Goal: Task Accomplishment & Management: Manage account settings

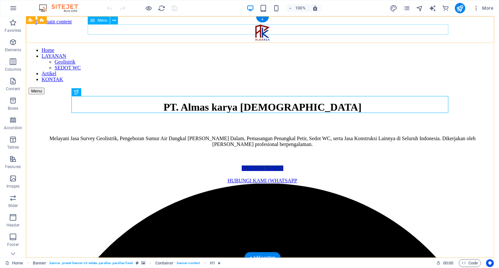
click at [432, 47] on nav "Home LAYANAN Geolistrik SEDOT WC Artikel KONTAK" at bounding box center [263, 64] width 468 height 35
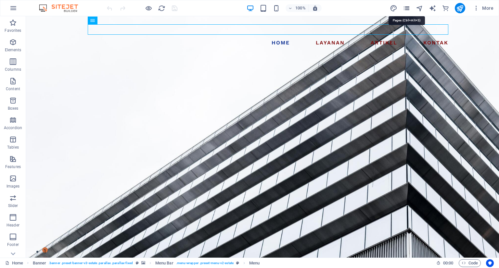
click at [409, 8] on icon "pages" at bounding box center [406, 8] width 7 height 7
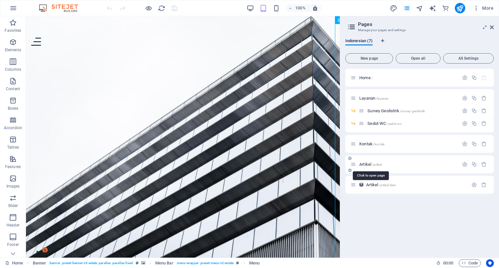
click at [379, 165] on span "/artikel" at bounding box center [377, 165] width 10 height 4
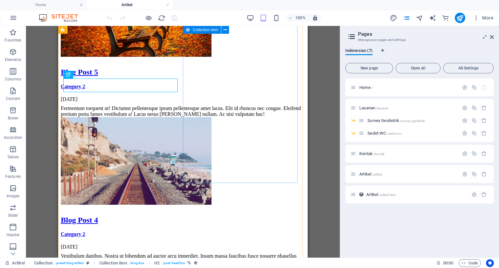
scroll to position [292, 0]
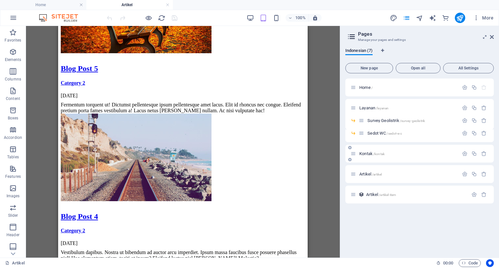
click at [368, 152] on span "Kontak /kontak" at bounding box center [371, 153] width 25 height 5
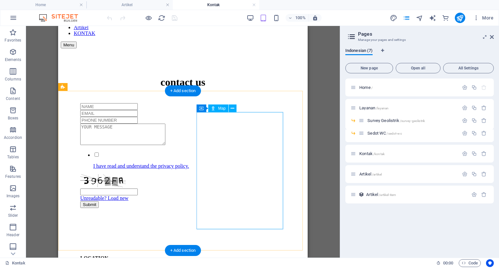
scroll to position [32, 0]
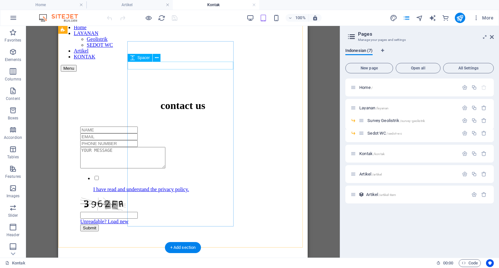
click at [196, 119] on div at bounding box center [182, 123] width 205 height 8
select select "px"
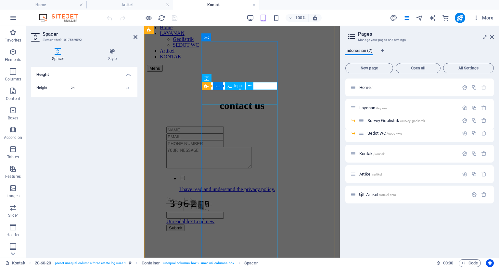
click at [242, 127] on div at bounding box center [241, 130] width 151 height 7
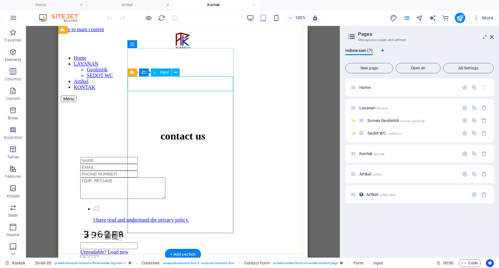
scroll to position [0, 0]
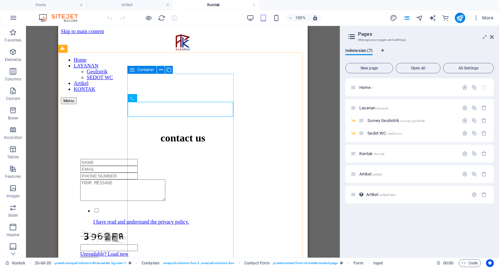
click at [133, 68] on icon at bounding box center [132, 70] width 5 height 8
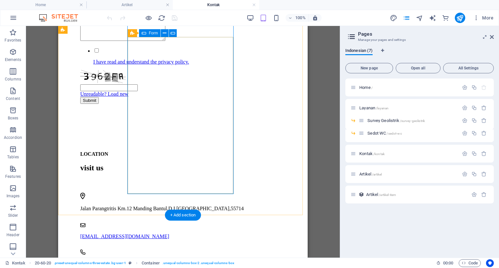
scroll to position [195, 0]
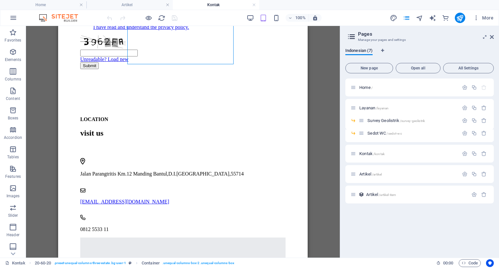
click at [494, 37] on aside "Pages Manage your pages and settings Indonesian (7) New page Open all All Setti…" at bounding box center [419, 142] width 159 height 232
click at [490, 36] on icon at bounding box center [492, 36] width 4 height 5
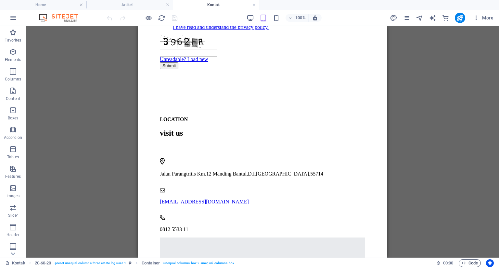
click at [467, 265] on span "Code" at bounding box center [470, 264] width 16 height 8
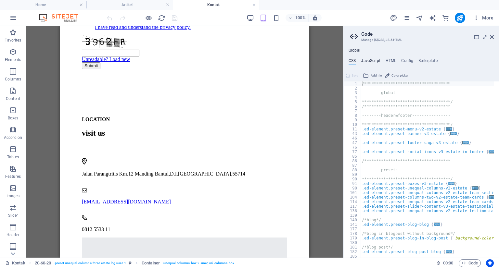
click at [377, 60] on h4 "JavaScript" at bounding box center [370, 61] width 19 height 7
type textarea "/* JS for preset "Menu V2" */"
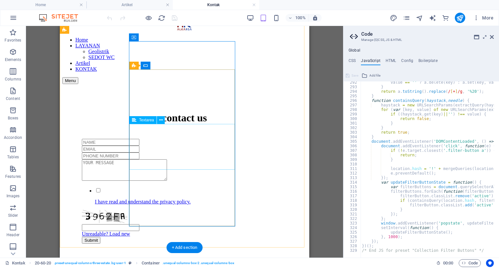
scroll to position [0, 0]
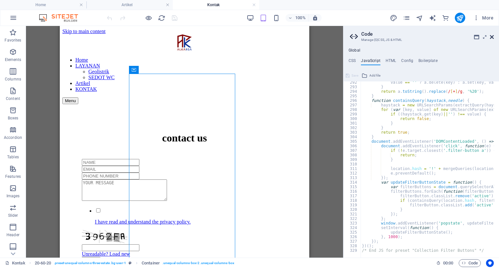
click at [493, 36] on icon at bounding box center [492, 36] width 4 height 5
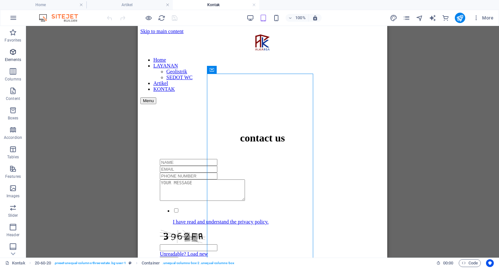
click at [14, 60] on p "Elements" at bounding box center [13, 59] width 17 height 5
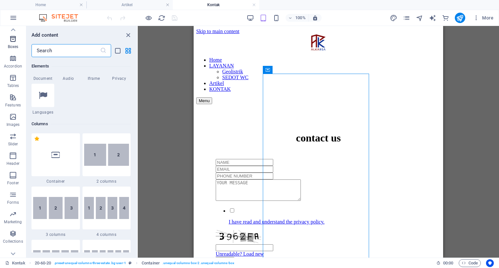
scroll to position [80, 0]
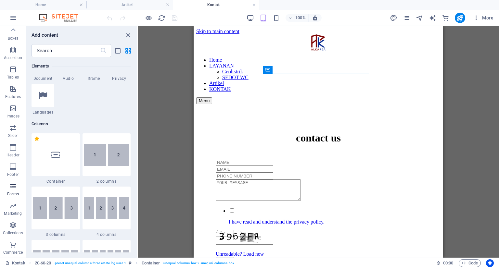
click at [15, 186] on icon "button" at bounding box center [13, 187] width 8 height 8
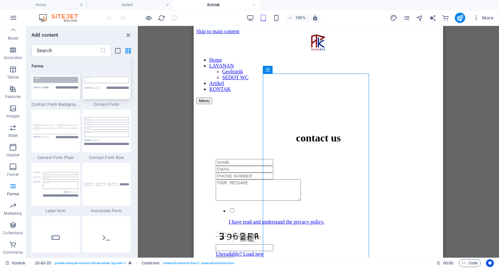
scroll to position [4745, 0]
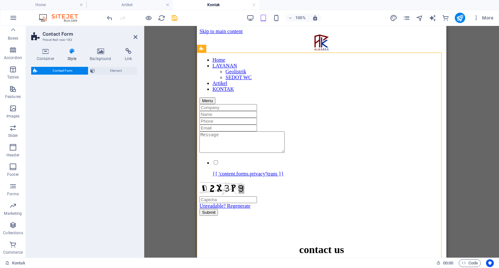
select select "rem"
select select "preset-contact-form-v3-default"
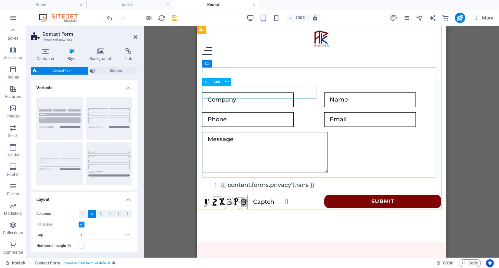
scroll to position [0, 0]
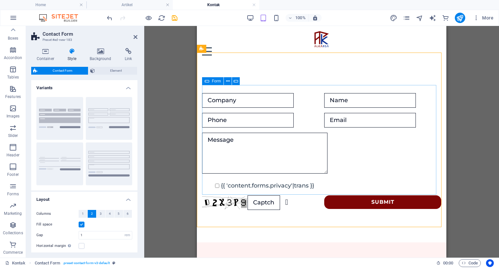
click at [211, 82] on div "Form" at bounding box center [212, 81] width 21 height 8
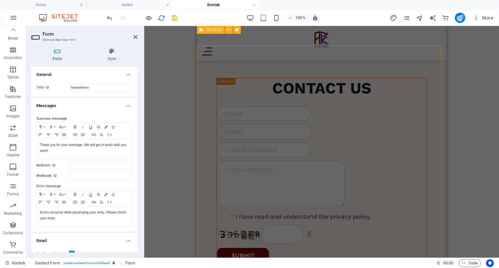
scroll to position [162, 0]
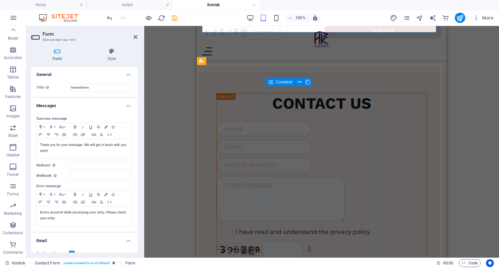
click at [282, 81] on span "Container" at bounding box center [284, 82] width 17 height 4
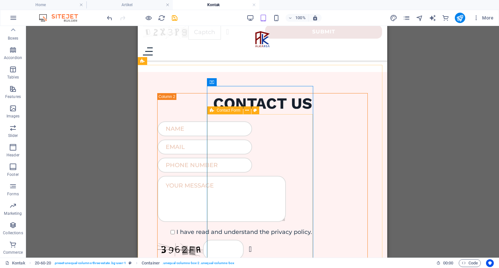
click at [216, 112] on div "Contact Form" at bounding box center [225, 111] width 36 height 8
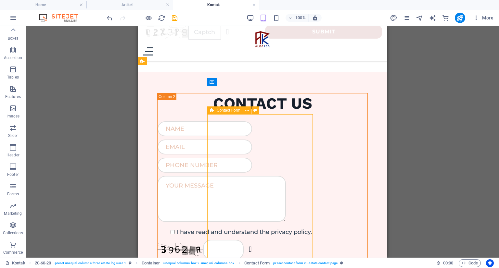
drag, startPoint x: 216, startPoint y: 112, endPoint x: 7, endPoint y: 98, distance: 209.1
click at [216, 112] on div "Contact Form" at bounding box center [225, 111] width 36 height 8
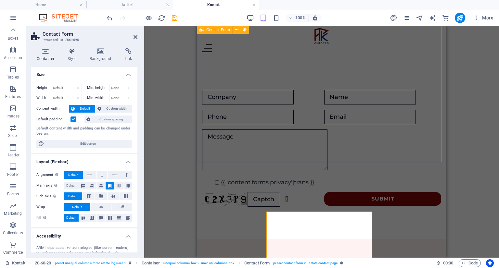
scroll to position [0, 0]
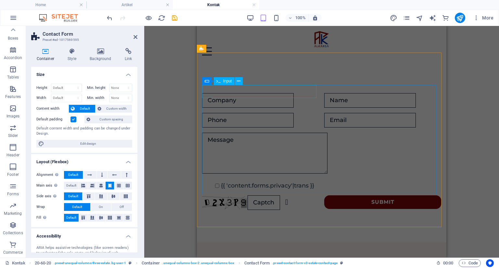
click at [282, 95] on div at bounding box center [260, 100] width 117 height 15
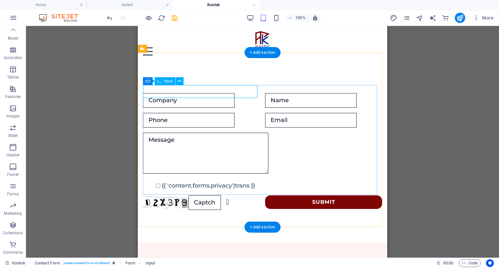
click at [178, 93] on div at bounding box center [201, 100] width 117 height 15
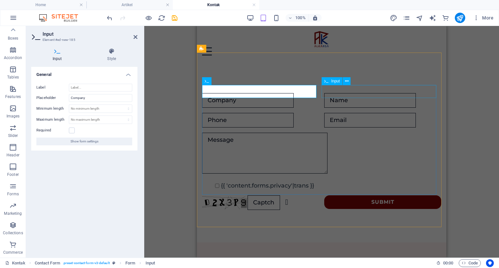
click at [346, 93] on div at bounding box center [382, 100] width 117 height 15
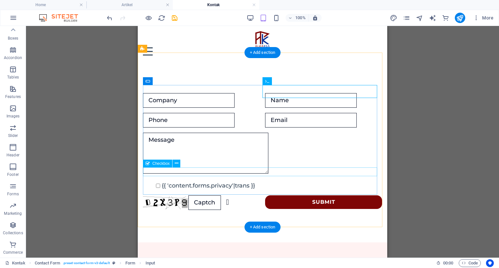
click at [171, 182] on div "{{ 'content.forms.privacy'|trans }}" at bounding box center [262, 186] width 239 height 9
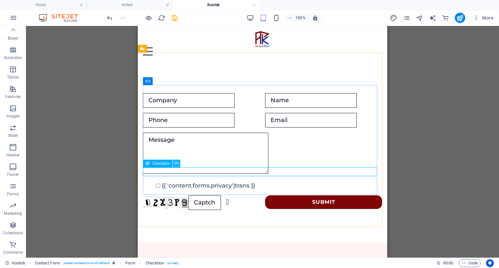
click at [174, 161] on button at bounding box center [177, 164] width 8 height 8
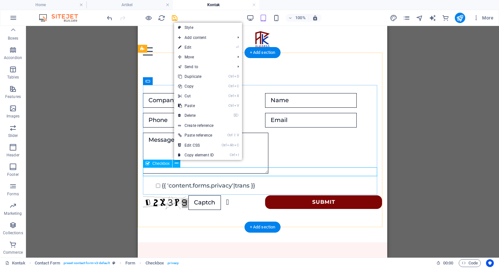
click at [175, 182] on div "{{ 'content.forms.privacy'|trans }}" at bounding box center [262, 186] width 239 height 9
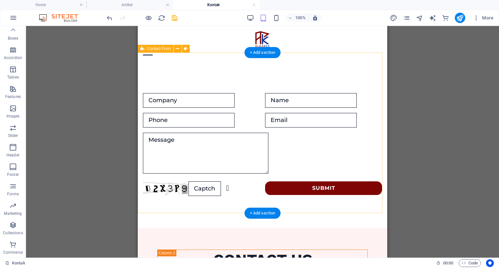
click at [254, 78] on div "Unreadable? Regenerate Submit" at bounding box center [263, 145] width 250 height 168
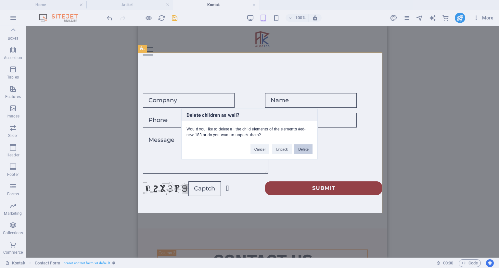
click at [299, 147] on button "Delete" at bounding box center [303, 150] width 18 height 10
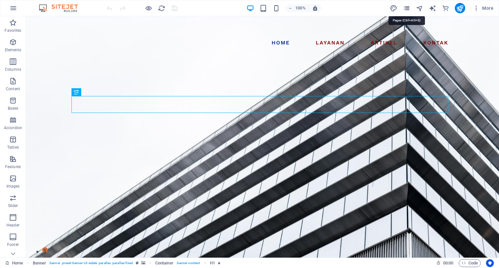
click at [404, 7] on icon "pages" at bounding box center [406, 8] width 7 height 7
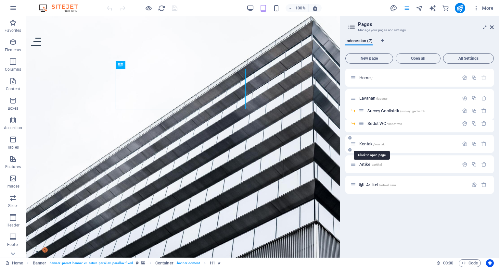
click at [368, 143] on span "Kontak /kontak" at bounding box center [371, 144] width 25 height 5
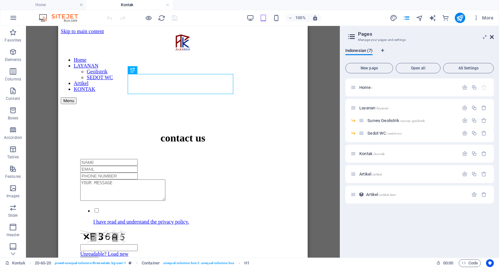
click at [492, 38] on icon at bounding box center [492, 36] width 4 height 5
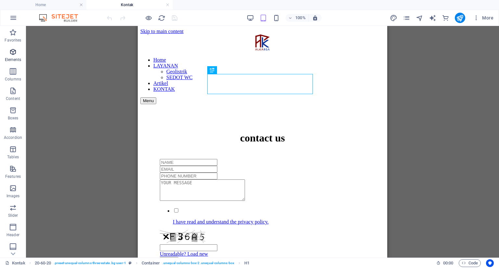
drag, startPoint x: 16, startPoint y: 54, endPoint x: 19, endPoint y: 55, distance: 3.9
click at [15, 54] on icon "button" at bounding box center [13, 52] width 8 height 8
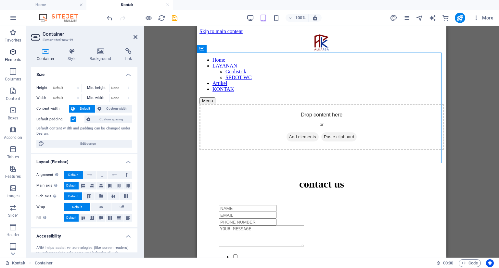
click at [12, 55] on icon "button" at bounding box center [13, 52] width 8 height 8
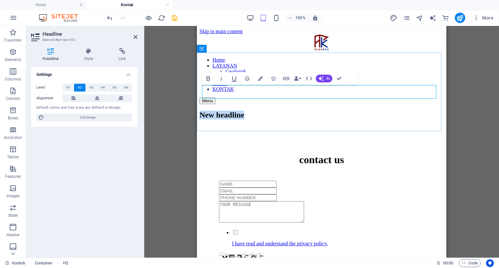
click at [290, 111] on h2 "New headline" at bounding box center [322, 115] width 244 height 9
click at [97, 95] on icon at bounding box center [97, 99] width 5 height 8
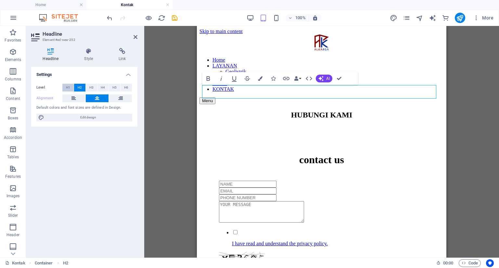
click at [72, 87] on button "H1" at bounding box center [67, 88] width 11 height 8
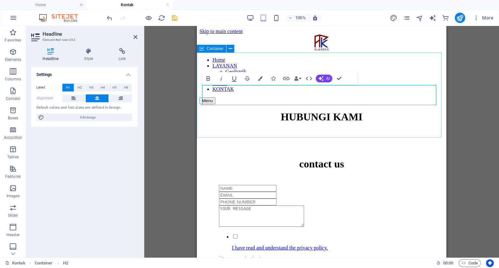
click at [304, 123] on div "HUBUNGI KAMI" at bounding box center [322, 117] width 244 height 12
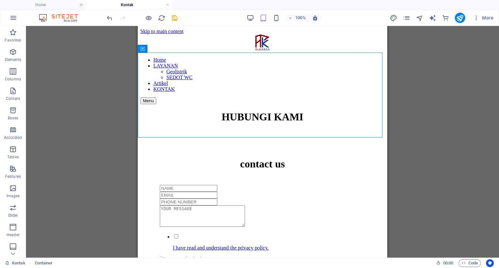
click at [429, 151] on div "Container H1 20-60-20 Container Input Contact Form Contact Form Form Textarea E…" at bounding box center [262, 142] width 473 height 232
click at [408, 157] on div "Container H1 20-60-20 Container Input Contact Form Contact Form Form Textarea E…" at bounding box center [262, 142] width 473 height 232
click at [352, 168] on div "contact us I have read and understand the privacy policy. Unreadable? Load new …" at bounding box center [262, 220] width 244 height 181
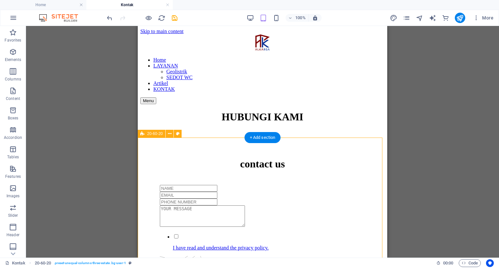
click at [352, 168] on div "contact us I have read and understand the privacy policy. Unreadable? Load new …" at bounding box center [262, 220] width 244 height 181
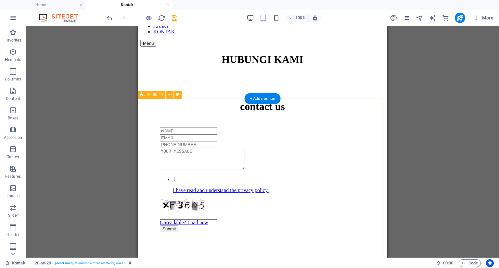
scroll to position [65, 0]
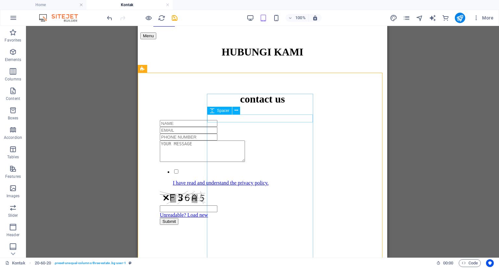
click at [216, 112] on div "Spacer" at bounding box center [219, 111] width 25 height 8
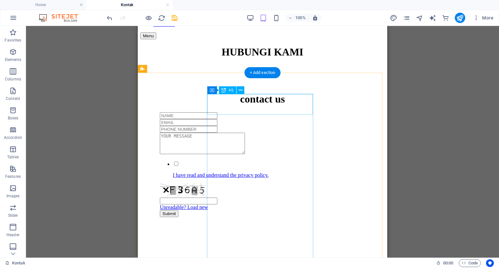
click at [244, 103] on div "contact us" at bounding box center [262, 99] width 205 height 12
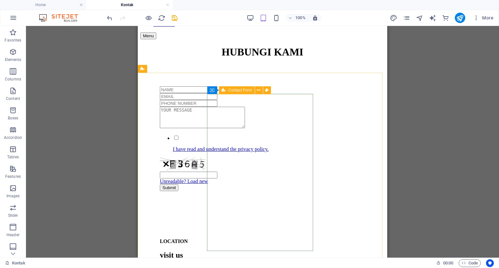
click at [223, 89] on icon at bounding box center [224, 90] width 4 height 8
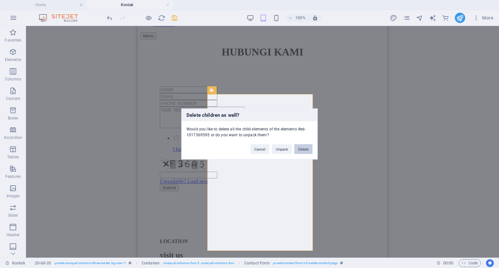
click at [301, 151] on button "Delete" at bounding box center [303, 150] width 18 height 10
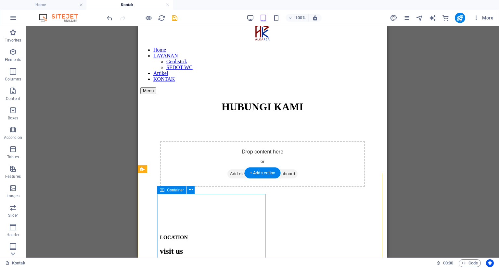
scroll to position [0, 0]
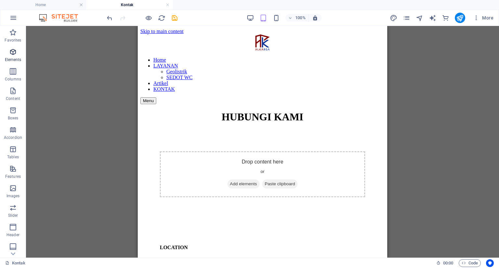
click at [14, 54] on icon "button" at bounding box center [13, 52] width 8 height 8
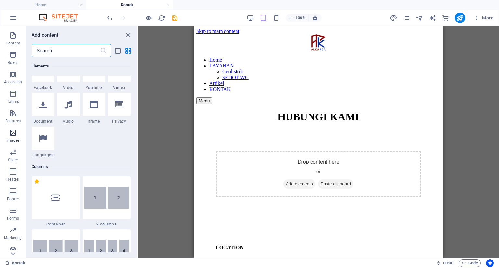
scroll to position [80, 0]
click at [14, 186] on icon "button" at bounding box center [13, 187] width 8 height 8
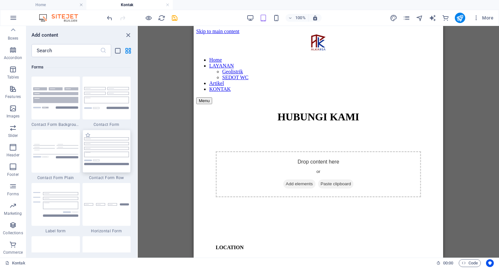
scroll to position [4745, 0]
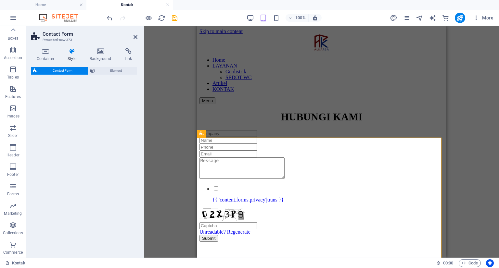
select select "rem"
select select "preset-contact-form-v3-default"
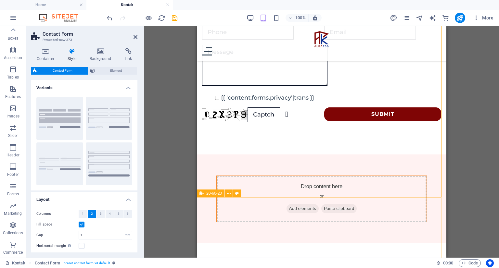
scroll to position [168, 0]
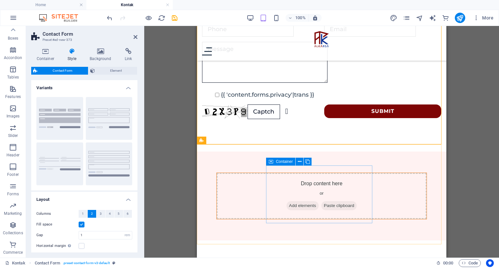
drag, startPoint x: 209, startPoint y: 112, endPoint x: 337, endPoint y: 204, distance: 157.8
drag, startPoint x: 293, startPoint y: 141, endPoint x: 297, endPoint y: 181, distance: 40.5
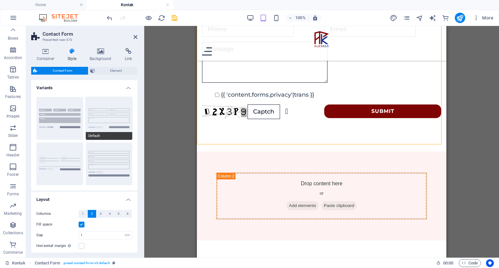
click at [112, 137] on span "Default" at bounding box center [109, 136] width 47 height 8
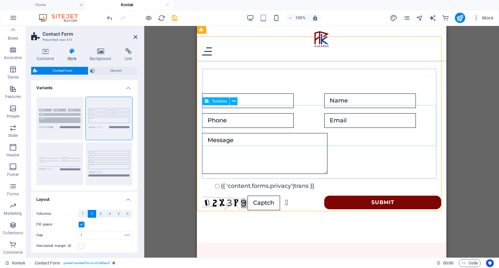
scroll to position [38, 0]
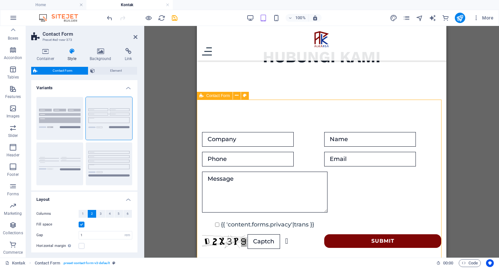
click at [336, 109] on div "{{ 'content.forms.privacy'|trans }} Unreadable? Regenerate Submit" at bounding box center [322, 191] width 250 height 182
click at [202, 95] on icon at bounding box center [202, 96] width 4 height 8
click at [49, 109] on button "Background" at bounding box center [59, 118] width 47 height 43
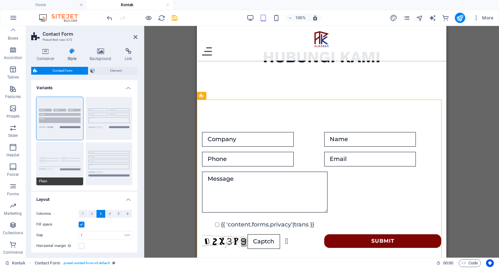
click at [74, 157] on button "Plain" at bounding box center [59, 164] width 47 height 43
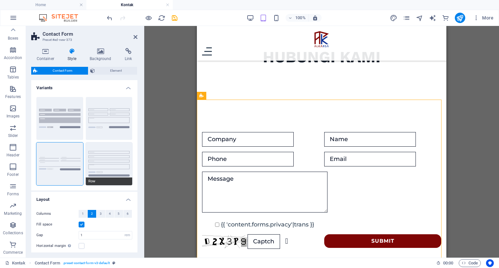
click at [113, 162] on button "Row" at bounding box center [109, 164] width 47 height 43
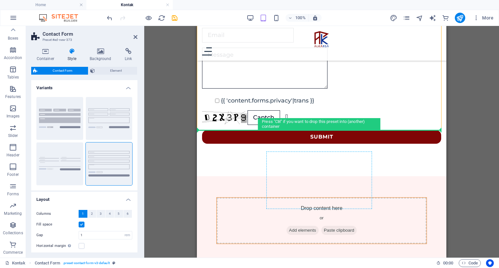
scroll to position [272, 0]
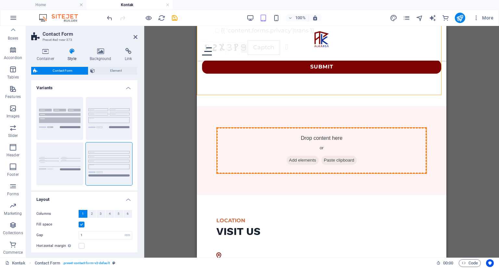
drag, startPoint x: 402, startPoint y: 89, endPoint x: 308, endPoint y: 153, distance: 114.0
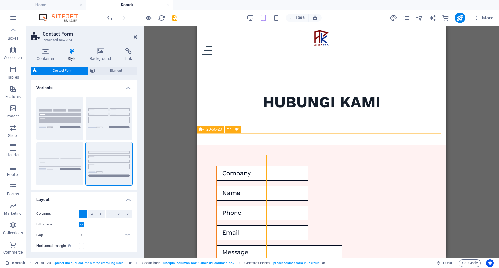
scroll to position [0, 0]
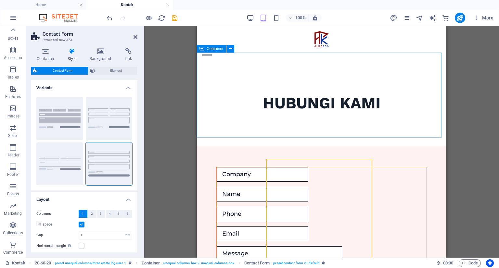
click at [351, 117] on div "HUBUNGI KAMI" at bounding box center [322, 103] width 250 height 85
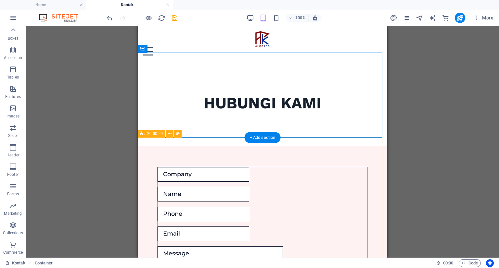
click at [344, 146] on div "{{ 'content.forms.privacy'|trans }} Unreadable? Regenerate Submit" at bounding box center [263, 255] width 250 height 218
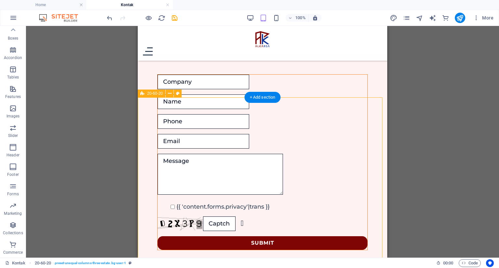
scroll to position [130, 0]
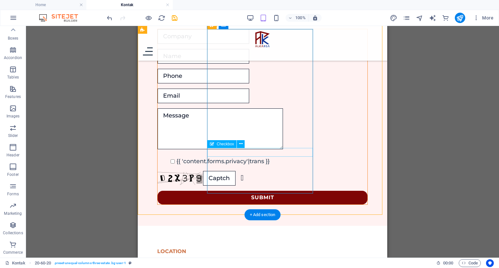
click at [244, 157] on div "{{ 'content.forms.privacy'|trans }}" at bounding box center [263, 161] width 210 height 9
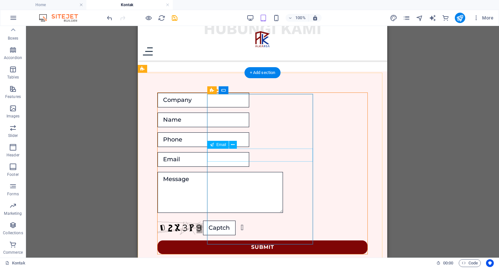
scroll to position [65, 0]
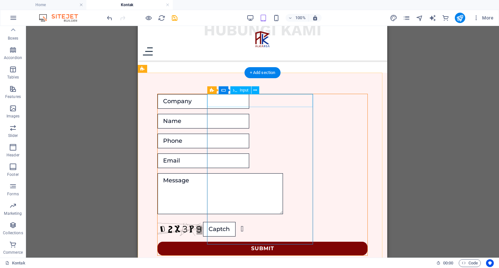
click at [242, 101] on div at bounding box center [263, 101] width 210 height 15
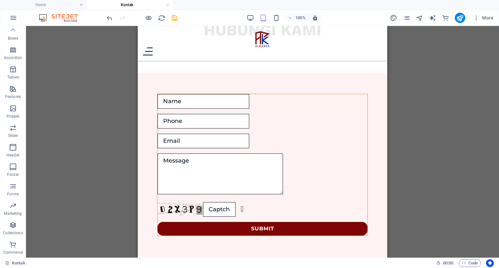
click at [421, 140] on div "Drag here to replace the existing content. Press “Ctrl” if you want to create a…" at bounding box center [262, 142] width 473 height 232
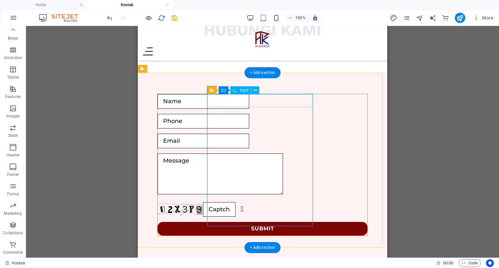
click at [246, 104] on div at bounding box center [263, 101] width 210 height 15
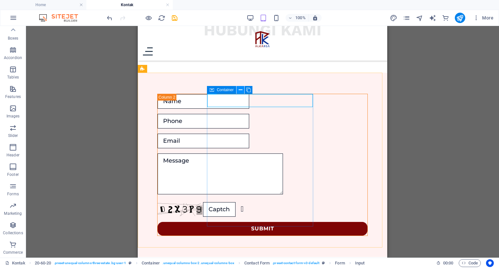
click at [238, 91] on button at bounding box center [241, 90] width 8 height 8
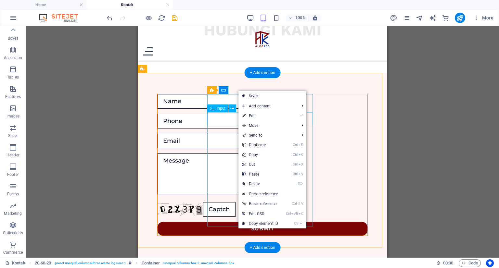
click at [230, 121] on div at bounding box center [263, 121] width 210 height 15
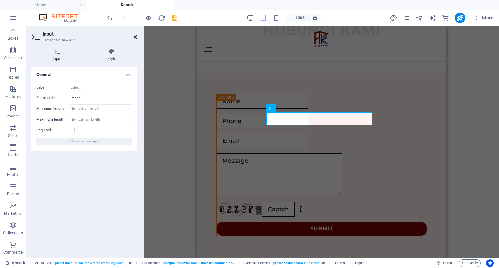
click at [134, 36] on icon at bounding box center [136, 36] width 4 height 5
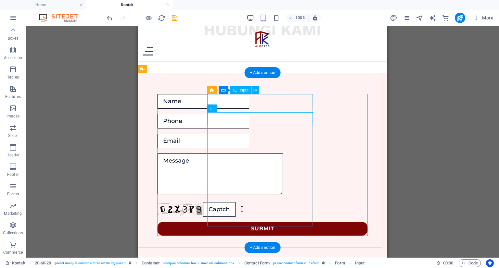
click at [240, 101] on div at bounding box center [263, 101] width 210 height 15
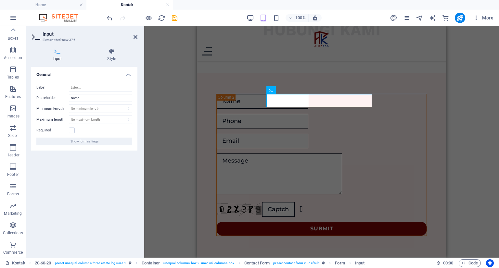
click at [33, 38] on icon at bounding box center [36, 36] width 10 height 9
drag, startPoint x: 136, startPoint y: 36, endPoint x: 23, endPoint y: 28, distance: 113.4
click at [136, 36] on icon at bounding box center [136, 36] width 4 height 5
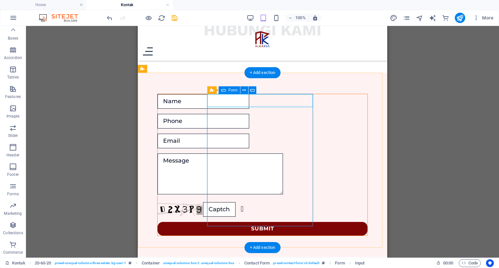
click at [302, 208] on div "Unreadable? Regenerate Submit" at bounding box center [263, 165] width 210 height 147
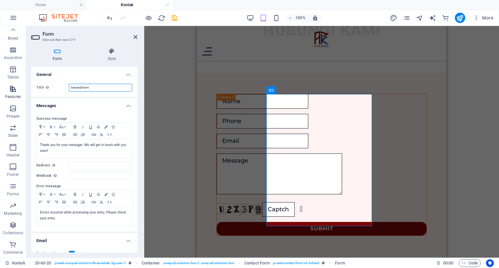
drag, startPoint x: 100, startPoint y: 87, endPoint x: 0, endPoint y: 87, distance: 100.4
click at [0, 87] on section "Favorites Elements Columns Content Boxes Accordion Tables Features Images Slide…" at bounding box center [249, 142] width 499 height 232
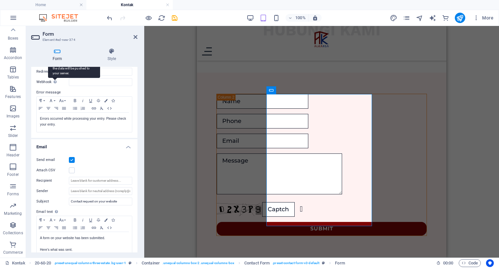
scroll to position [97, 0]
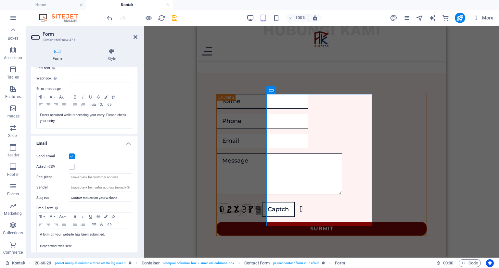
type input "Formulir Kontak"
click at [72, 156] on label at bounding box center [72, 157] width 6 height 6
click at [0, 0] on input "Send email" at bounding box center [0, 0] width 0 height 0
click at [72, 156] on label at bounding box center [72, 157] width 6 height 6
click at [0, 0] on input "Send email" at bounding box center [0, 0] width 0 height 0
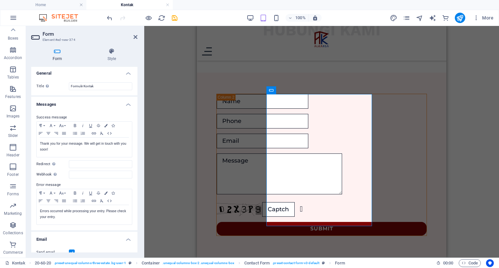
scroll to position [0, 0]
click at [124, 103] on h4 "Messages" at bounding box center [84, 104] width 106 height 12
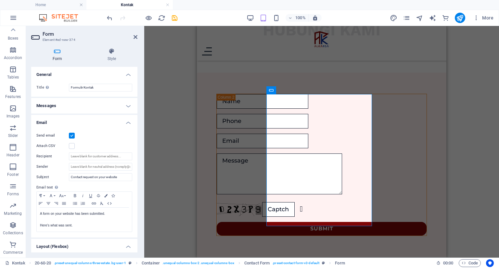
click at [93, 106] on h4 "Messages" at bounding box center [84, 106] width 106 height 16
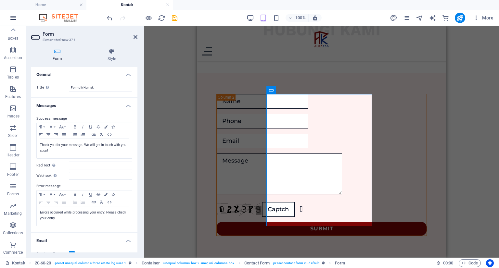
click at [18, 16] on button "button" at bounding box center [14, 18] width 16 height 16
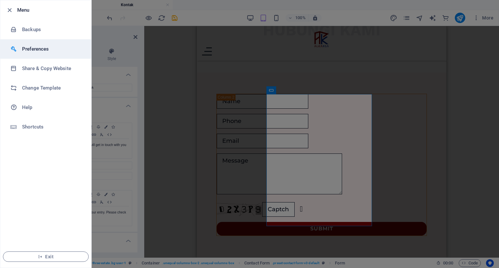
click at [47, 52] on h6 "Preferences" at bounding box center [52, 49] width 60 height 8
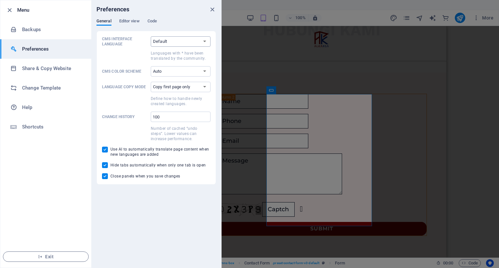
click at [163, 42] on select "Default Deutsch English Español Suomi* Français Magyar Italiano Nederlands Pols…" at bounding box center [181, 41] width 60 height 10
click at [185, 12] on div "Preferences" at bounding box center [156, 9] width 130 height 18
click at [181, 115] on input "100" at bounding box center [181, 117] width 60 height 10
type input "100"
click at [149, 21] on span "Code" at bounding box center [152, 21] width 9 height 9
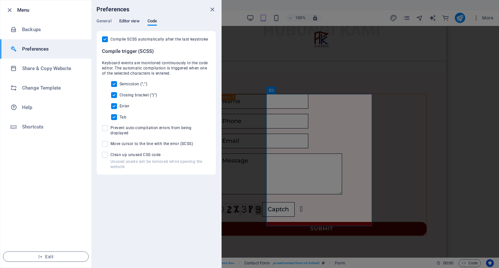
click at [139, 23] on span "Editor view" at bounding box center [129, 21] width 20 height 9
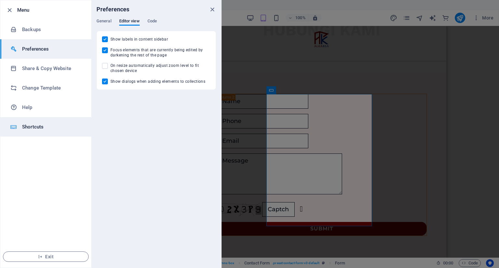
click at [47, 130] on h6 "Shortcuts" at bounding box center [52, 127] width 60 height 8
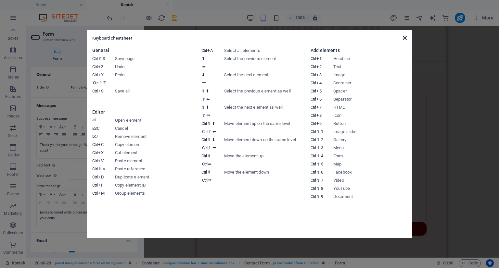
click at [404, 39] on icon at bounding box center [405, 37] width 4 height 5
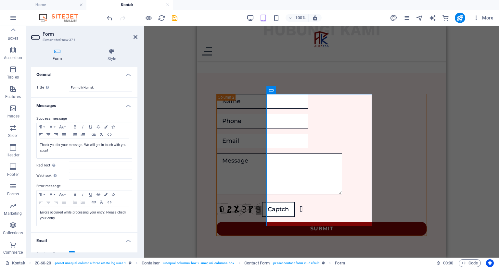
click at [178, 117] on div "Drag here to replace the existing content. Press “Ctrl” if you want to create a…" at bounding box center [321, 142] width 355 height 232
click at [457, 96] on div "Drag here to replace the existing content. Press “Ctrl” if you want to create a…" at bounding box center [321, 142] width 355 height 232
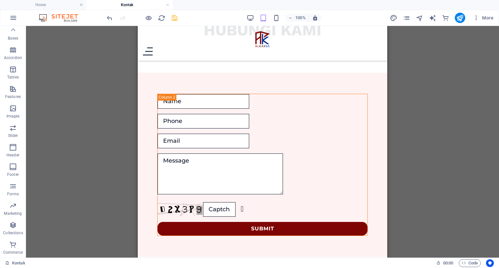
click at [176, 17] on icon "save" at bounding box center [174, 17] width 7 height 7
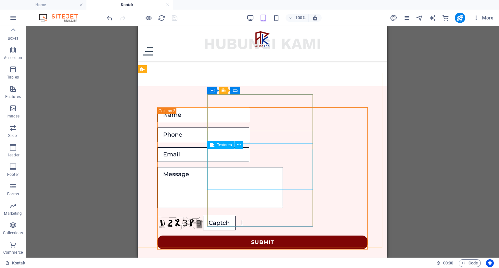
scroll to position [65, 0]
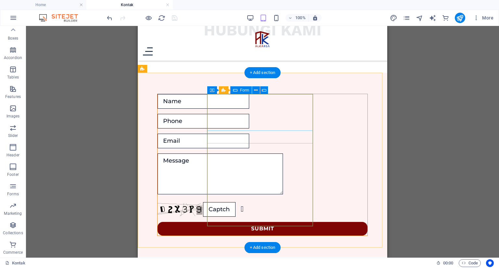
click at [252, 111] on div "Unreadable? Regenerate Submit" at bounding box center [263, 165] width 210 height 147
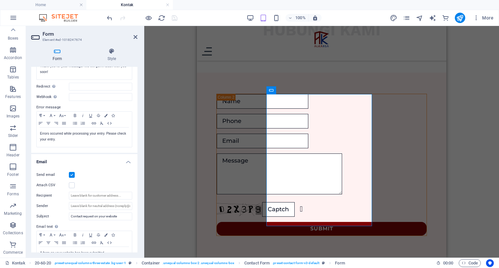
scroll to position [130, 0]
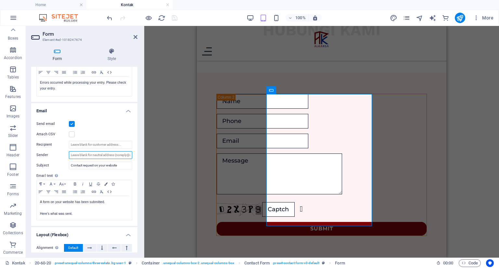
click at [118, 155] on input "Sender" at bounding box center [100, 155] width 63 height 8
click at [57, 163] on label "Subject" at bounding box center [52, 166] width 32 height 8
click at [69, 163] on input "Contact request on your website" at bounding box center [100, 166] width 63 height 8
click at [35, 169] on div "Send email Attach CSV Recipient Sender Subject Contact request on your website …" at bounding box center [84, 170] width 106 height 111
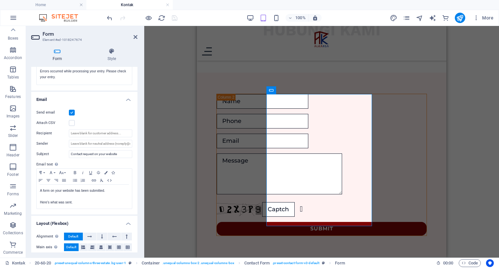
scroll to position [162, 0]
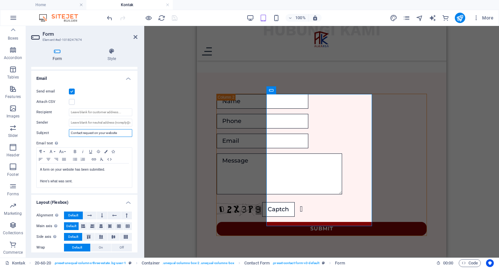
drag, startPoint x: 125, startPoint y: 133, endPoint x: 65, endPoint y: 137, distance: 59.7
click at [65, 137] on div "Send email Attach CSV Recipient Sender Subject Contact request on your website …" at bounding box center [84, 138] width 106 height 111
click at [105, 143] on label "Email text Define text to be sent if form inputs should be sent by email." at bounding box center [84, 144] width 96 height 8
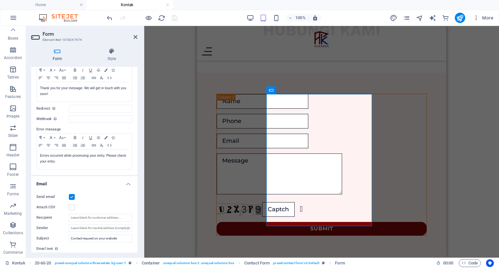
scroll to position [0, 0]
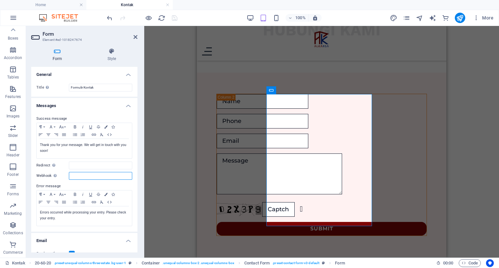
click at [84, 177] on input "Webhook A webhook is a push notification from this form to another server. Ever…" at bounding box center [100, 176] width 63 height 8
click at [84, 176] on input "Webhook A webhook is a push notification from this form to another server. Ever…" at bounding box center [100, 176] width 63 height 8
click at [71, 164] on input "Redirect Define a redirect target upon successful form submission; for example,…" at bounding box center [100, 166] width 63 height 8
click at [74, 175] on input "Webhook A webhook is a push notification from this form to another server. Ever…" at bounding box center [100, 176] width 63 height 8
type input "[EMAIL_ADDRESS][DOMAIN_NAME]"
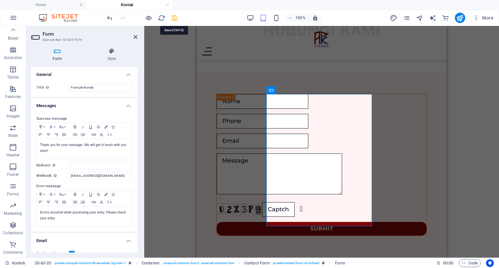
click at [176, 18] on icon "save" at bounding box center [174, 17] width 7 height 7
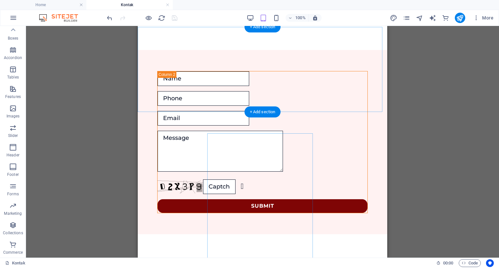
scroll to position [97, 0]
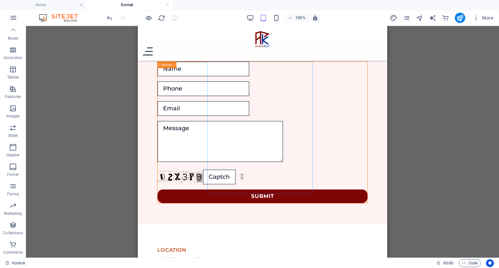
click at [439, 110] on div "Drag here to replace the existing content. Press “Ctrl” if you want to create a…" at bounding box center [262, 142] width 473 height 232
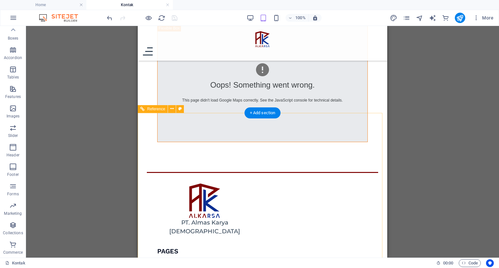
scroll to position [437, 0]
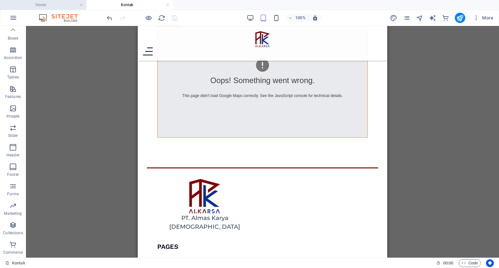
click at [64, 4] on h4 "Home" at bounding box center [43, 4] width 86 height 7
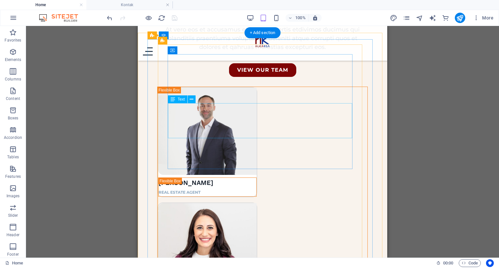
scroll to position [1007, 0]
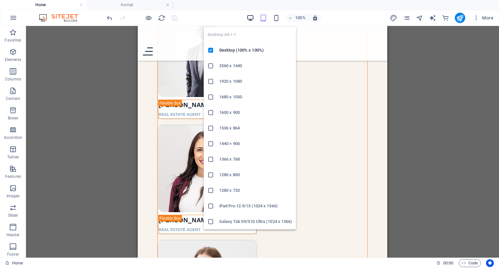
click at [250, 14] on icon "button" at bounding box center [250, 17] width 7 height 7
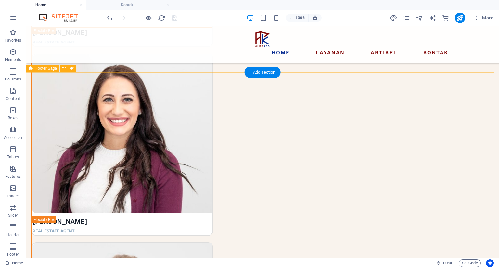
scroll to position [1313, 0]
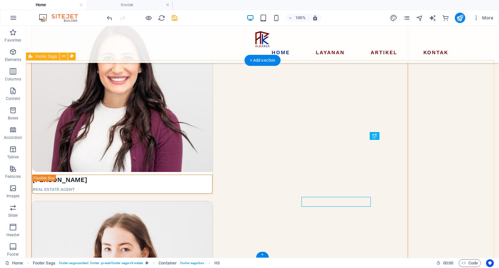
scroll to position [1312, 0]
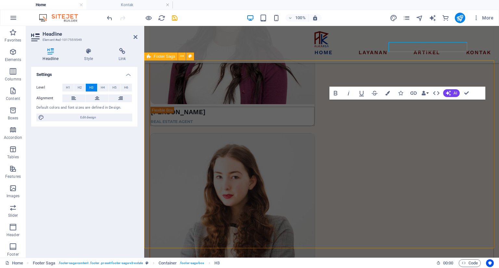
scroll to position [1352, 0]
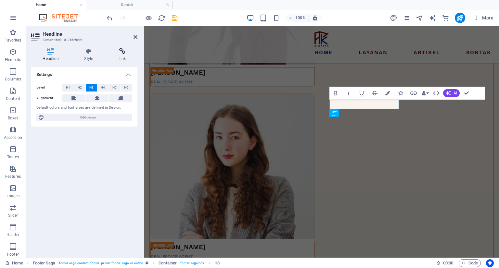
click at [122, 50] on icon at bounding box center [122, 51] width 30 height 6
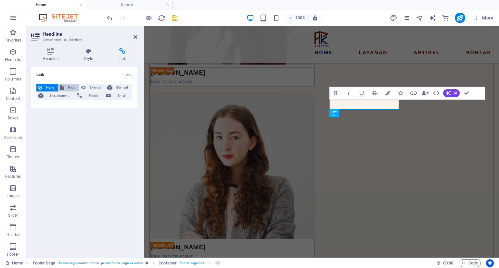
click at [74, 89] on span "Page" at bounding box center [71, 88] width 11 height 8
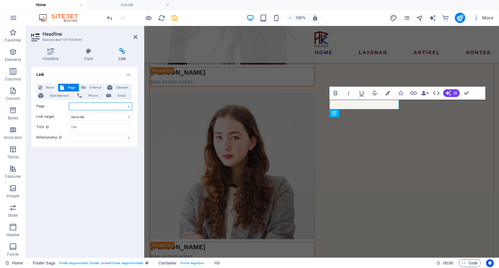
click at [84, 104] on select "Home Layanan -- Survey Geolistrik -- Sedot [PERSON_NAME] Artikel" at bounding box center [100, 107] width 63 height 8
select select "4"
click at [69, 103] on select "Home Layanan -- Survey Geolistrik -- Sedot [PERSON_NAME] Artikel" at bounding box center [100, 107] width 63 height 8
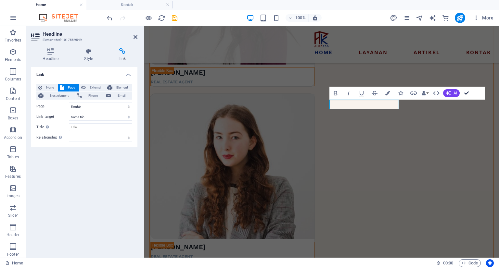
scroll to position [1312, 0]
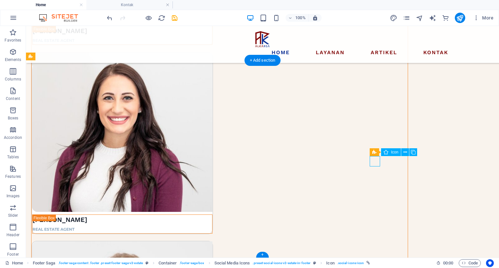
select select "xMidYMid"
select select "px"
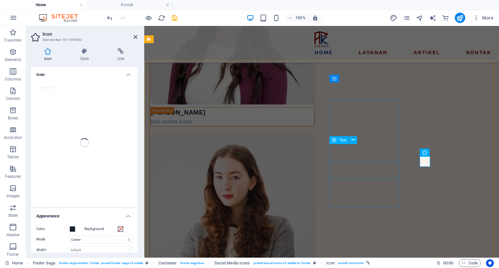
scroll to position [1352, 0]
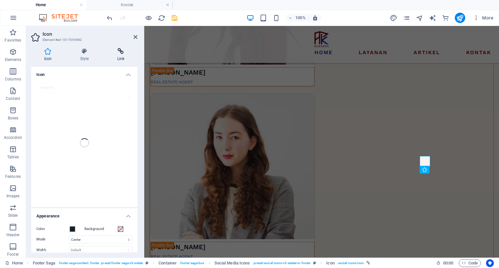
click at [115, 55] on h4 "Link" at bounding box center [120, 55] width 33 height 14
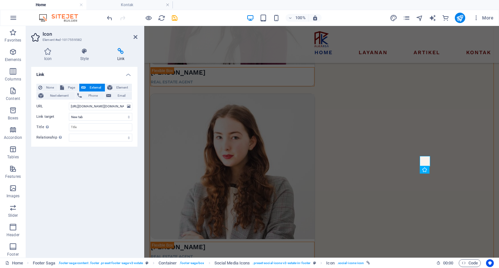
click at [132, 35] on h2 "Icon" at bounding box center [90, 34] width 95 height 6
click at [135, 35] on icon at bounding box center [136, 36] width 4 height 5
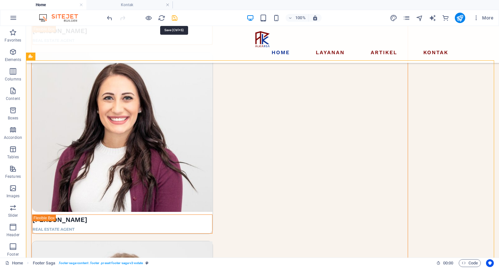
click at [174, 19] on icon "save" at bounding box center [174, 17] width 7 height 7
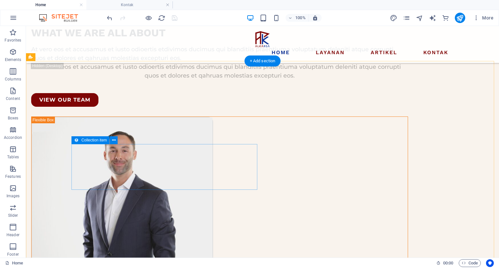
scroll to position [1053, 0]
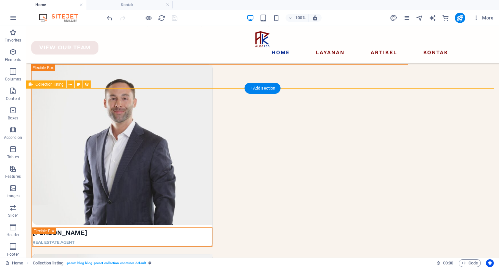
select select "createdAt_DESC"
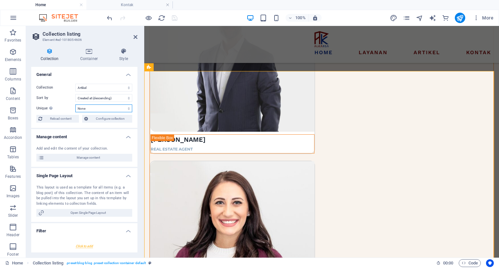
click at [108, 110] on select "None Name Slug Description Content Category Author Image Publishing Date Status" at bounding box center [103, 109] width 57 height 8
click at [75, 105] on select "None Name Slug Description Content Category Author Image Publishing Date Status" at bounding box center [103, 109] width 57 height 8
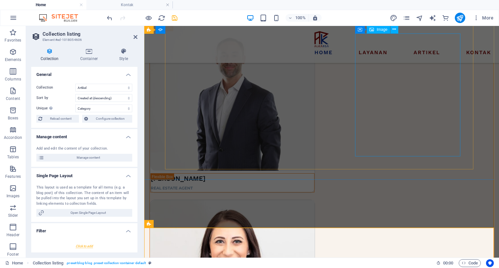
scroll to position [1077, 0]
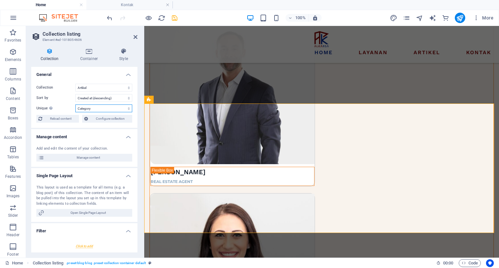
click at [98, 106] on select "None Name Slug Description Content Category Author Image Publishing Date Status" at bounding box center [103, 109] width 57 height 8
select select "columns.status"
click at [75, 105] on select "None Name Slug Description Content Category Author Image Publishing Date Status" at bounding box center [103, 109] width 57 height 8
click at [102, 108] on select "None Name Slug Description Content Category Author Image Publishing Date Status" at bounding box center [103, 109] width 57 height 8
select select
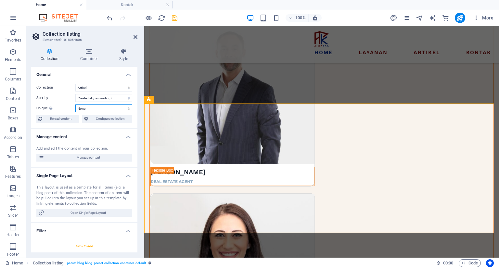
click at [75, 105] on select "None Name Slug Description Content Category Author Image Publishing Date Status" at bounding box center [103, 109] width 57 height 8
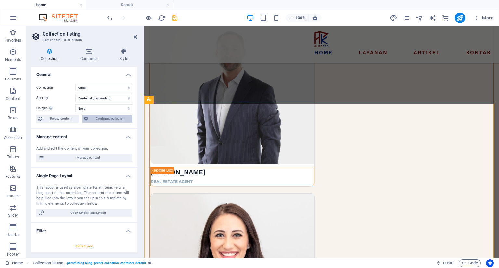
click at [101, 121] on span "Configure collection" at bounding box center [110, 119] width 40 height 8
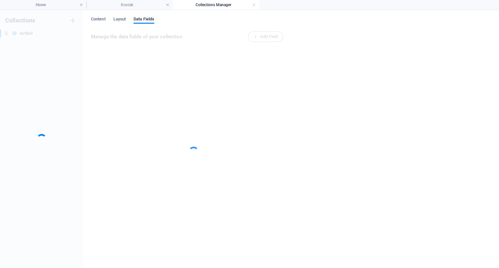
scroll to position [0, 0]
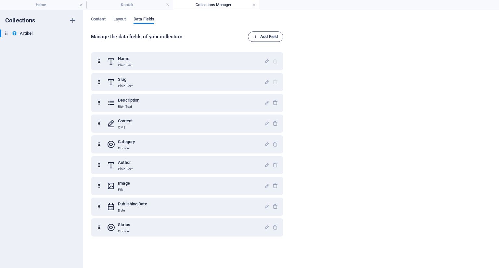
click at [275, 39] on span "Add Field" at bounding box center [265, 37] width 24 height 8
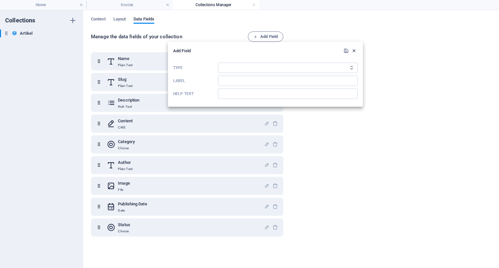
click at [355, 51] on icon "button" at bounding box center [354, 51] width 6 height 6
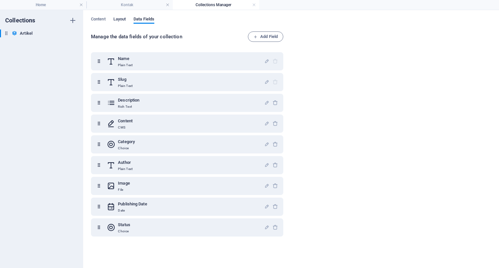
click at [123, 22] on span "Layout" at bounding box center [119, 19] width 13 height 9
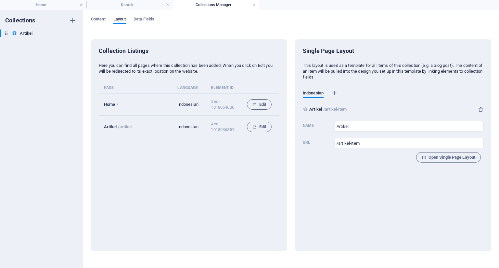
click at [126, 103] on td "Home /" at bounding box center [138, 104] width 79 height 23
click at [257, 101] on span "Edit" at bounding box center [260, 105] width 14 height 8
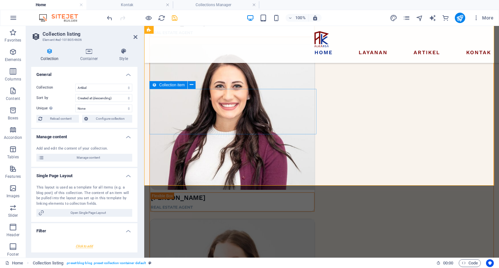
scroll to position [1126, 0]
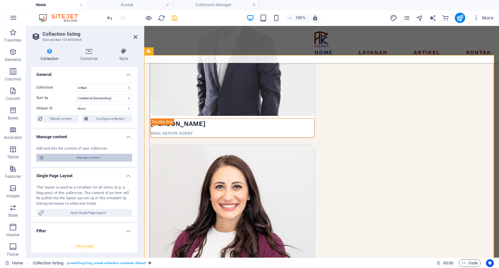
click at [103, 159] on span "Manage content" at bounding box center [88, 158] width 84 height 8
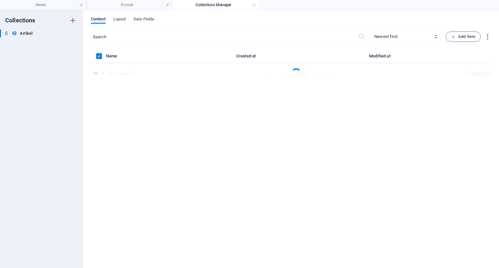
scroll to position [0, 0]
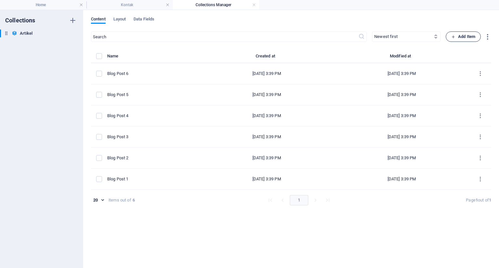
click at [458, 38] on span "Add Item" at bounding box center [463, 37] width 24 height 8
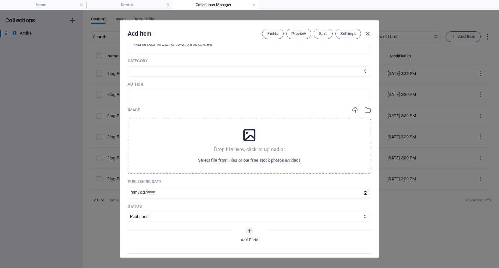
scroll to position [130, 0]
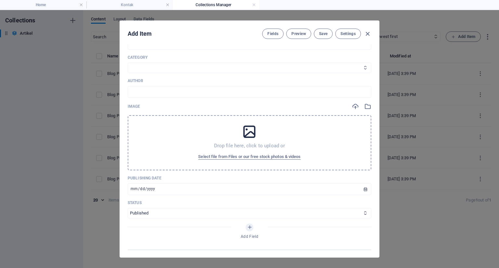
click at [215, 67] on select "Category 1 Category 2" at bounding box center [250, 68] width 244 height 10
click at [344, 32] on span "Settings" at bounding box center [348, 33] width 15 height 5
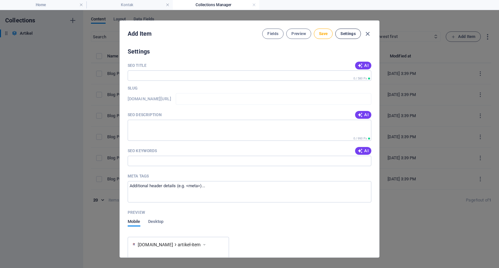
scroll to position [344, 0]
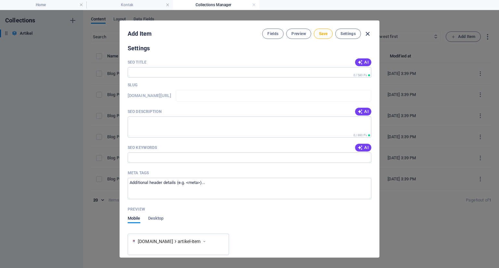
click at [368, 33] on icon "button" at bounding box center [367, 33] width 7 height 7
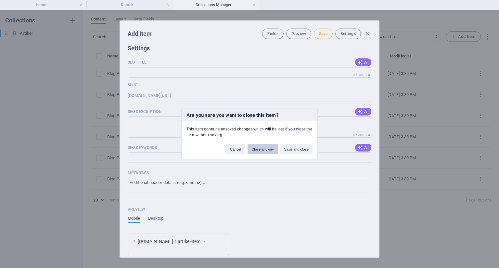
click at [251, 151] on button "Close anyway" at bounding box center [263, 150] width 30 height 10
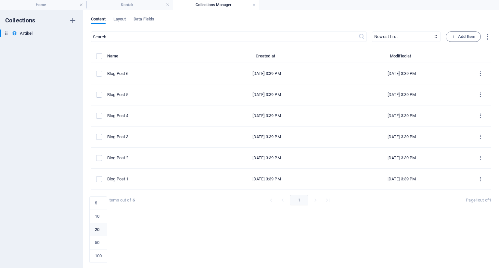
click at [104, 201] on body "PT. ALMAS KARYA [DEMOGRAPHIC_DATA] Home Kontak Collections Manager Favorites El…" at bounding box center [249, 134] width 499 height 268
click at [121, 223] on div at bounding box center [249, 134] width 499 height 268
click at [121, 18] on span "Layout" at bounding box center [119, 19] width 13 height 9
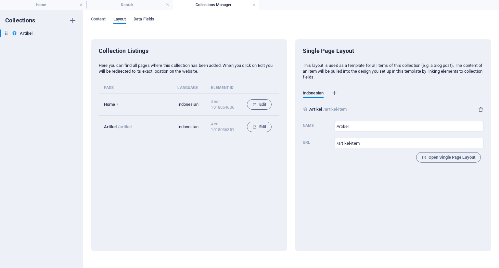
click at [139, 17] on span "Data Fields" at bounding box center [144, 19] width 21 height 9
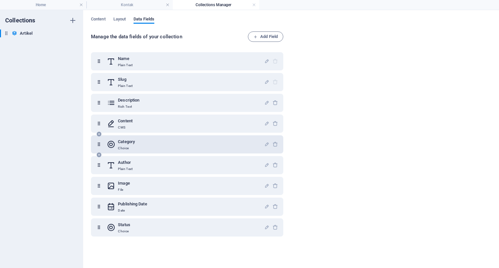
click at [125, 147] on p "Choice" at bounding box center [126, 148] width 17 height 5
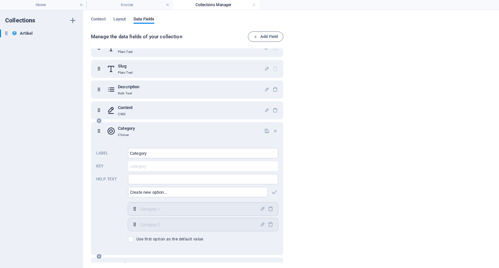
scroll to position [32, 0]
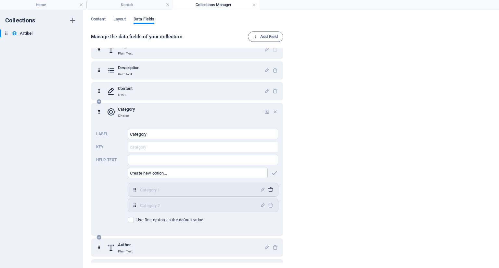
click at [269, 191] on icon "button" at bounding box center [271, 190] width 6 height 6
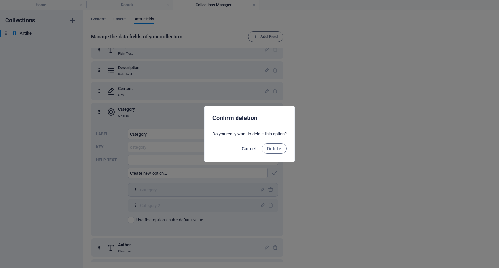
click at [253, 149] on span "Cancel" at bounding box center [249, 148] width 15 height 5
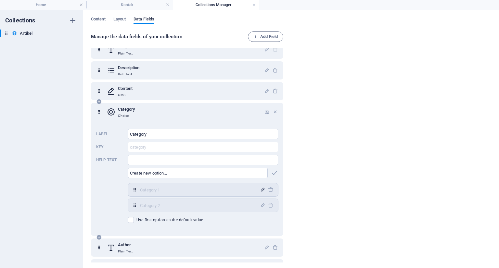
click at [260, 189] on icon "button" at bounding box center [263, 190] width 6 height 6
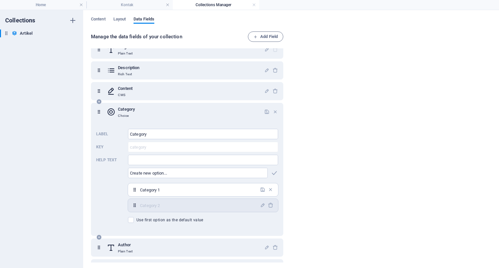
drag, startPoint x: 218, startPoint y: 189, endPoint x: 130, endPoint y: 191, distance: 88.4
click at [130, 191] on div "Category 1 ​" at bounding box center [203, 190] width 150 height 13
drag, startPoint x: 160, startPoint y: 134, endPoint x: 111, endPoint y: 139, distance: 48.7
click at [111, 139] on div "Label Category ​ Key category ​ Help text ​ ​ Category 1,Category 2 Category 1 …" at bounding box center [187, 175] width 182 height 99
click at [342, 120] on div "Manage the data fields of your collection Add Field Name Plain Text Slug Plain …" at bounding box center [291, 148] width 400 height 232
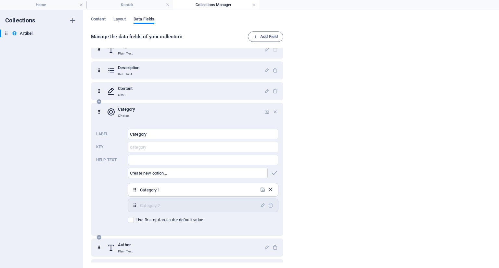
click at [269, 188] on icon "button" at bounding box center [271, 190] width 6 height 6
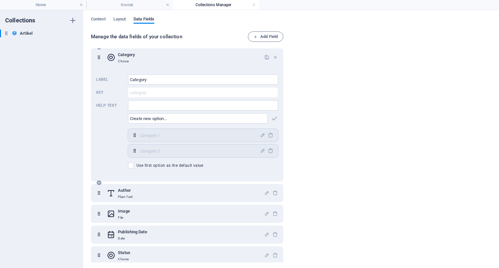
scroll to position [92, 0]
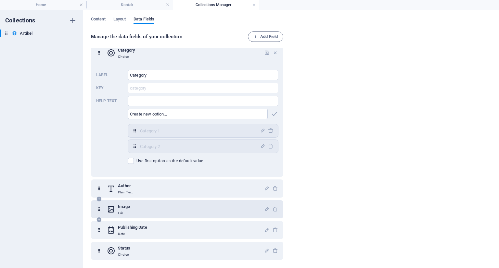
click at [138, 208] on div "Image File" at bounding box center [185, 209] width 157 height 13
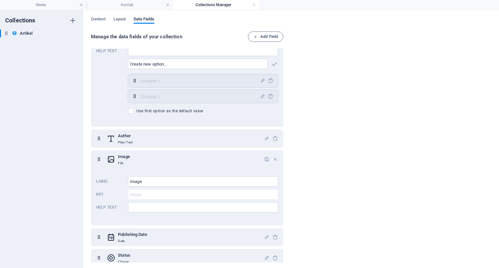
scroll to position [149, 0]
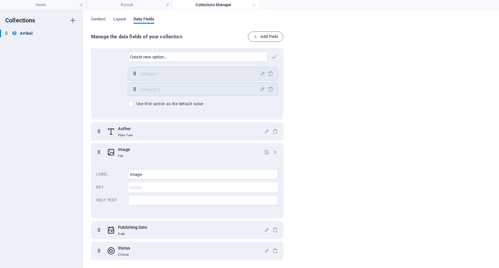
click at [309, 156] on div "Manage the data fields of your collection Add Field Name Plain Text Slug Plain …" at bounding box center [291, 148] width 400 height 232
click at [270, 37] on span "Add Field" at bounding box center [265, 37] width 24 height 8
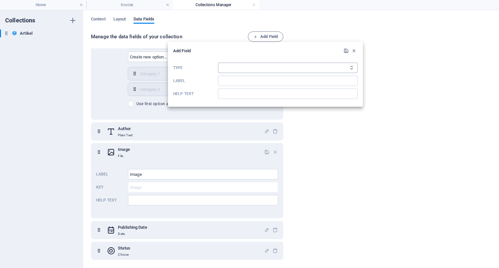
click at [254, 65] on select "Plain Text Link CMS Rich Text File Multiple Files Checkbox Choice Date Number" at bounding box center [288, 68] width 140 height 10
click at [372, 154] on div at bounding box center [249, 134] width 499 height 268
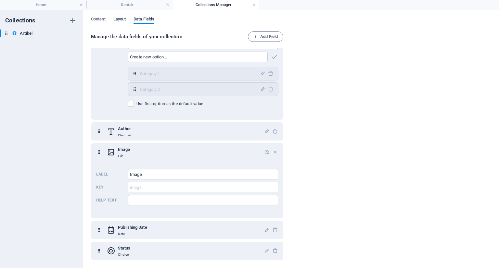
click at [121, 20] on span "Layout" at bounding box center [119, 19] width 13 height 9
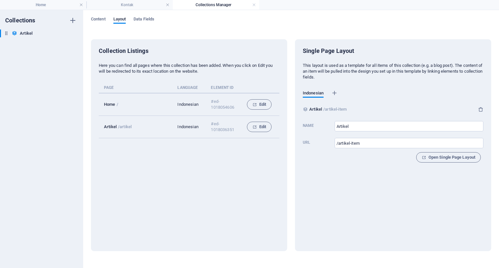
drag, startPoint x: 241, startPoint y: 161, endPoint x: 205, endPoint y: 155, distance: 36.2
click at [214, 159] on div "Collection Listings Here you can find all pages where this collection has been …" at bounding box center [189, 145] width 196 height 212
click at [148, 19] on span "Data Fields" at bounding box center [144, 19] width 21 height 9
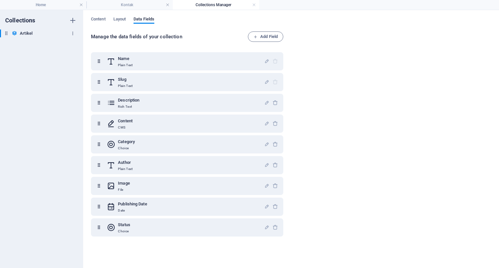
click at [73, 34] on icon "button" at bounding box center [73, 33] width 5 height 5
click at [40, 48] on div at bounding box center [249, 134] width 499 height 268
click at [26, 6] on h4 "Home" at bounding box center [43, 4] width 86 height 7
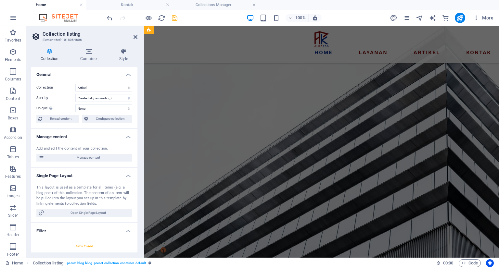
scroll to position [1126, 0]
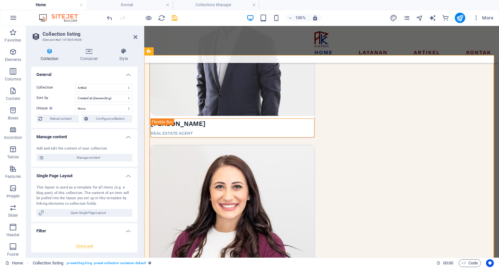
click at [177, 17] on icon "save" at bounding box center [174, 17] width 7 height 7
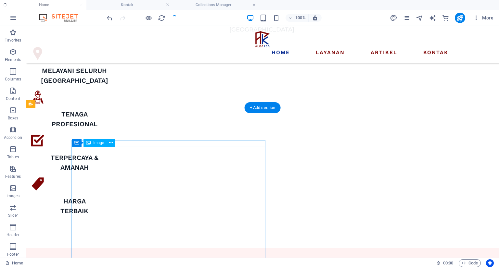
scroll to position [305, 0]
